Goal: Task Accomplishment & Management: Use online tool/utility

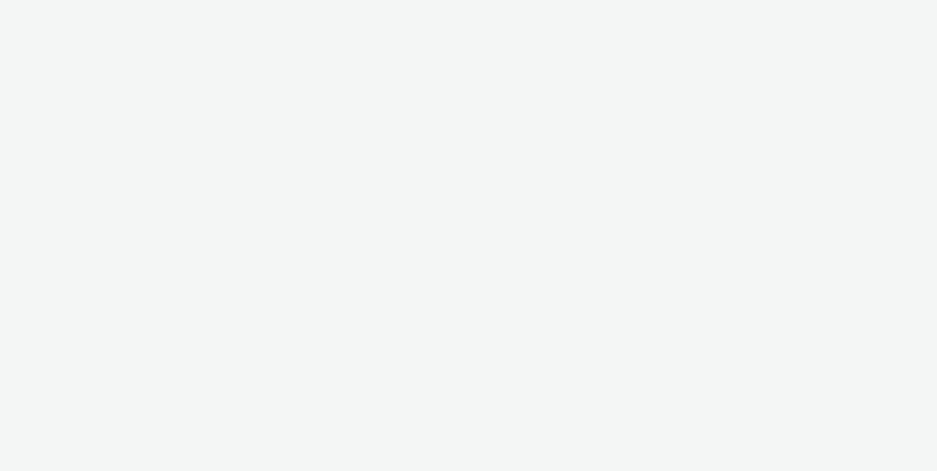
select select "a92e9084-ed6f-4e0c-8c2e-6ff03a7fde21"
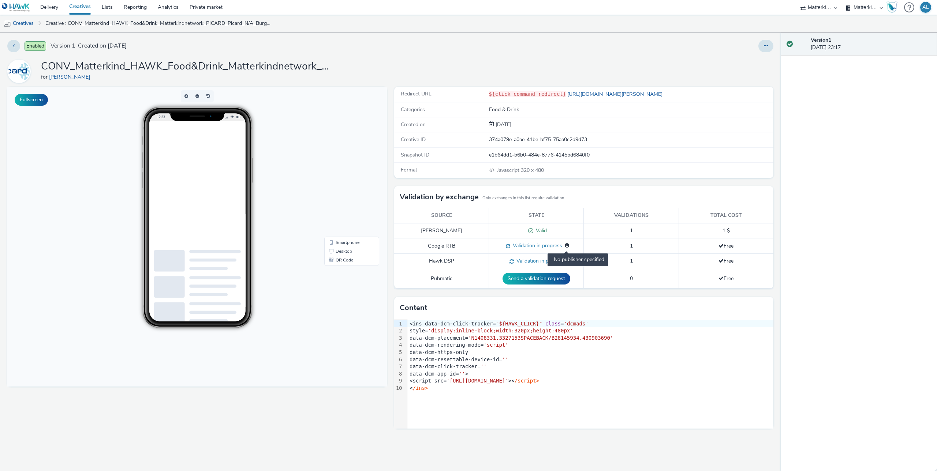
click at [567, 246] on icon at bounding box center [567, 245] width 4 height 5
drag, startPoint x: 537, startPoint y: 262, endPoint x: 524, endPoint y: 262, distance: 13.2
click at [537, 262] on span "Validation in progress" at bounding box center [540, 261] width 52 height 7
click at [512, 261] on span at bounding box center [510, 261] width 7 height 7
click at [765, 43] on icon at bounding box center [766, 45] width 4 height 5
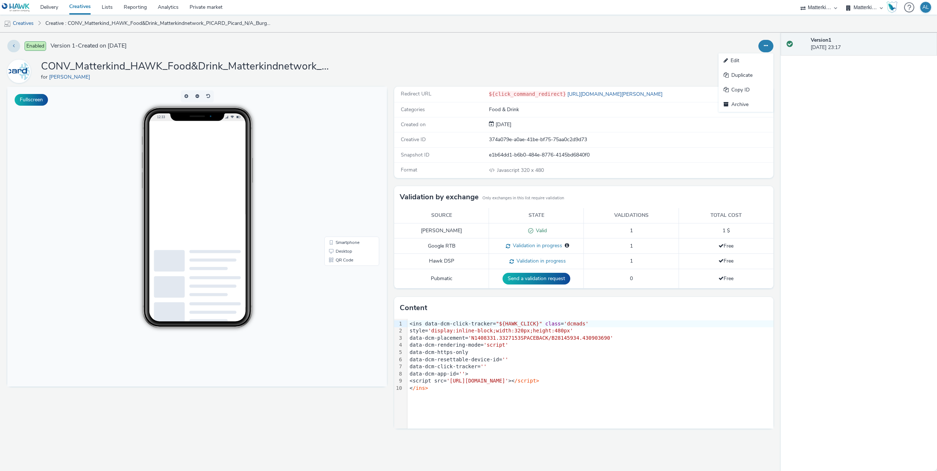
click at [883, 7] on select "Matterkind BE Nestlé" at bounding box center [865, 7] width 44 height 15
click at [934, 6] on nav "Delivery Creatives Lists Reporting Analytics Private market ADWEB AZERION [PERS…" at bounding box center [468, 7] width 937 height 15
click at [932, 6] on nav "Delivery Creatives Lists Reporting Analytics Private market ADWEB AZERION [PERS…" at bounding box center [468, 7] width 937 height 15
click at [927, 6] on div "AL" at bounding box center [925, 7] width 7 height 11
click at [769, 45] on button at bounding box center [765, 46] width 15 height 12
